Goal: Transaction & Acquisition: Purchase product/service

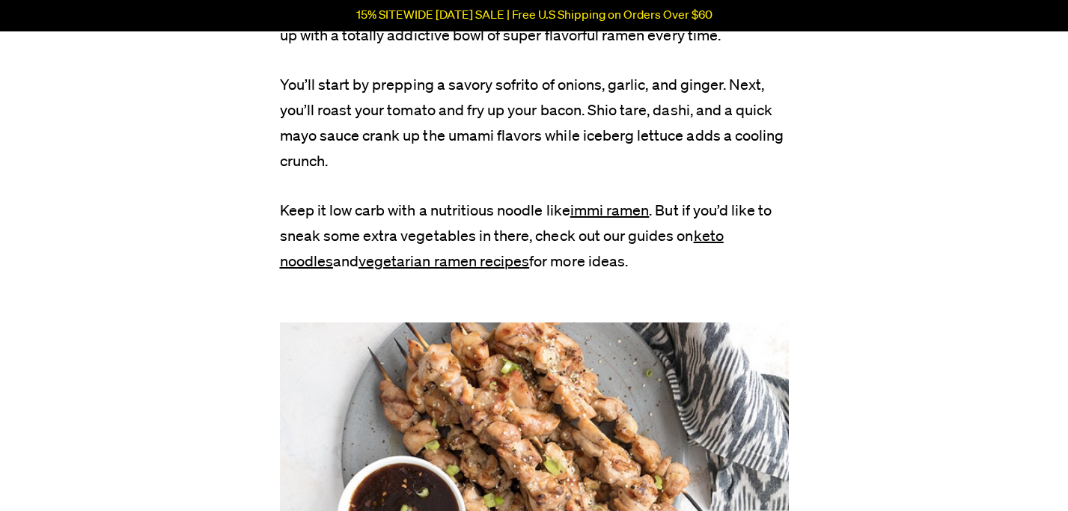
scroll to position [5295, 0]
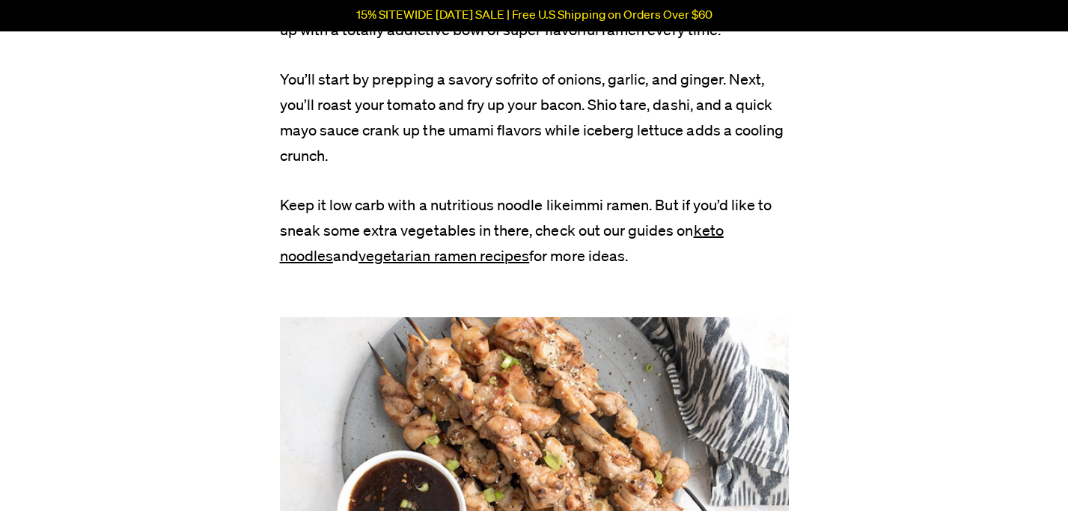
click at [594, 198] on link "immi ramen" at bounding box center [609, 205] width 79 height 15
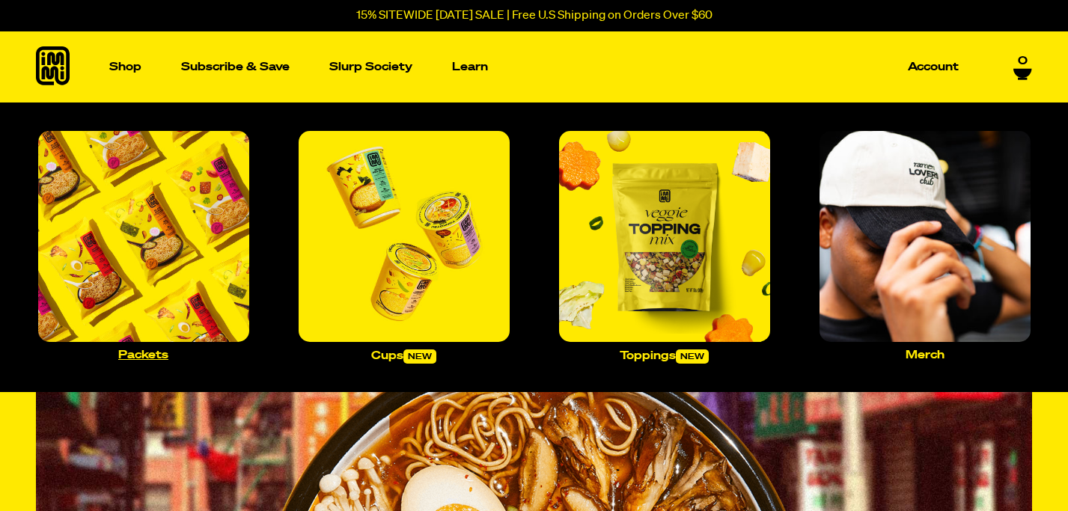
click at [191, 253] on img "Main navigation" at bounding box center [143, 236] width 211 height 211
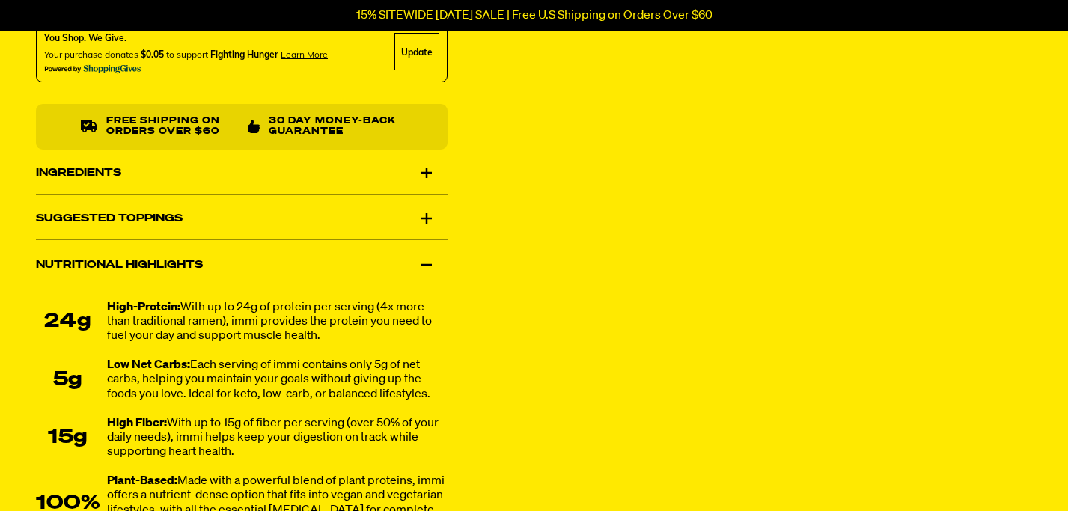
scroll to position [931, 0]
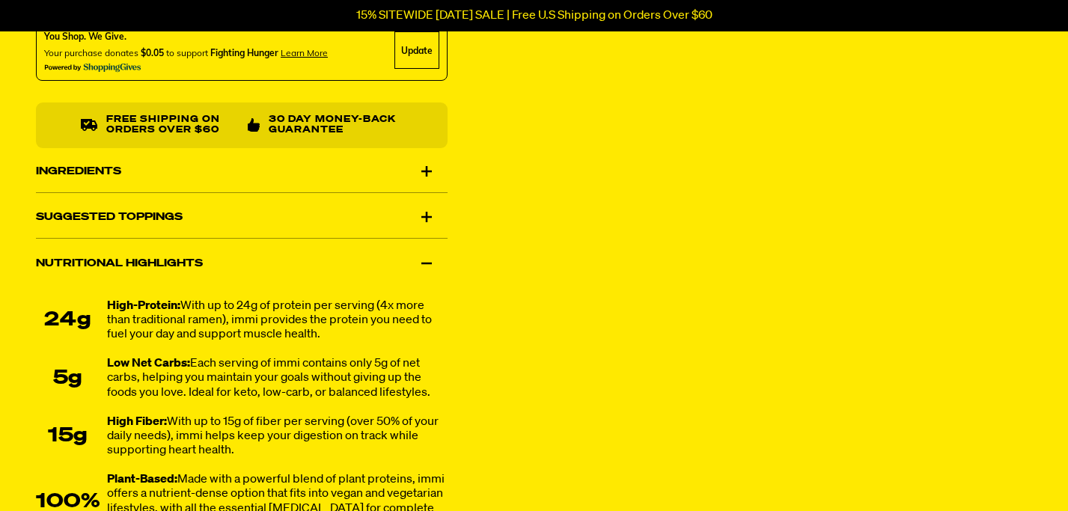
click at [417, 180] on div "Ingredients" at bounding box center [242, 171] width 412 height 42
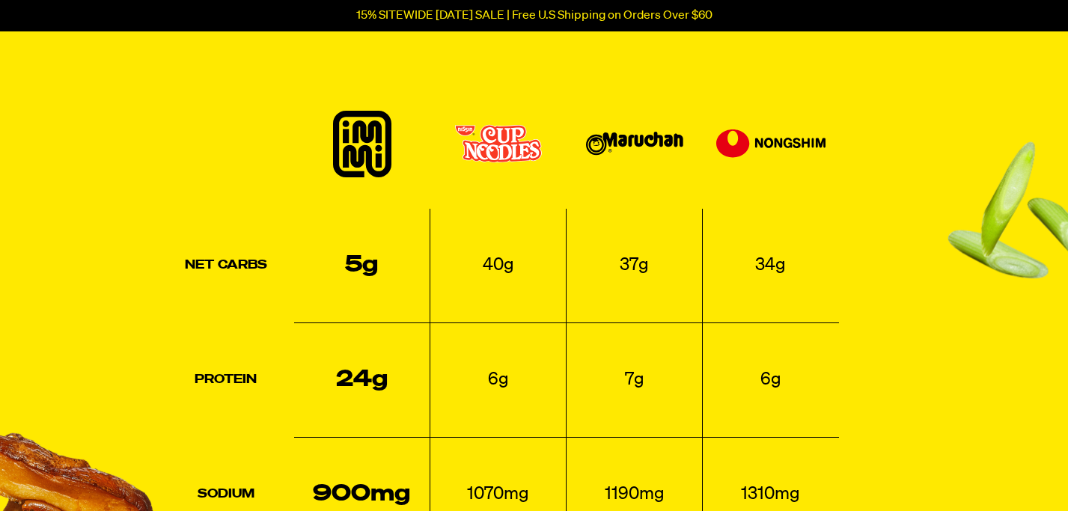
scroll to position [1916, 0]
